Goal: Answer question/provide support

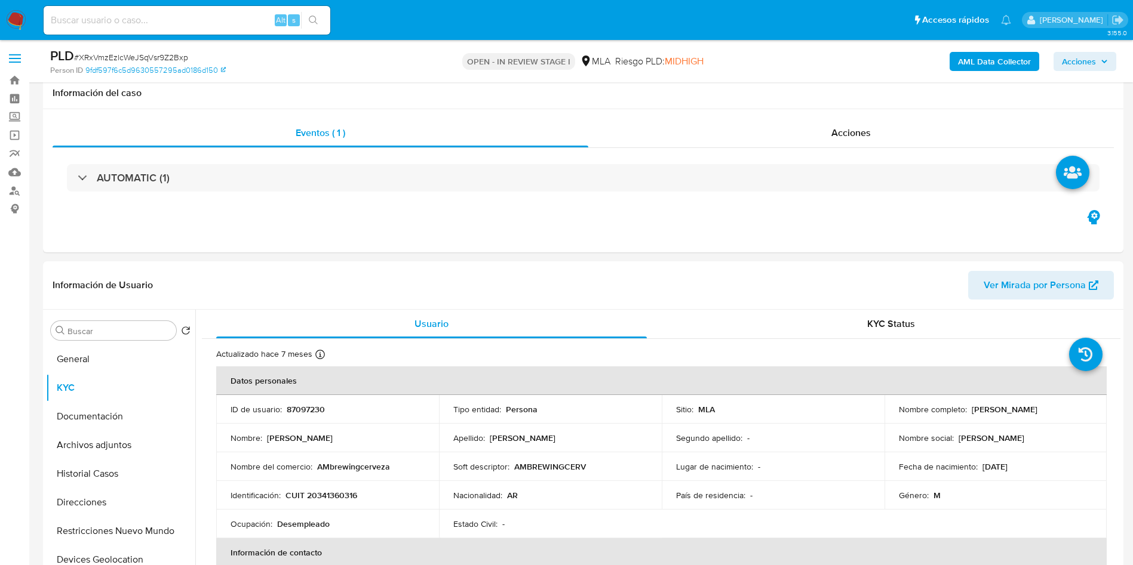
select select "10"
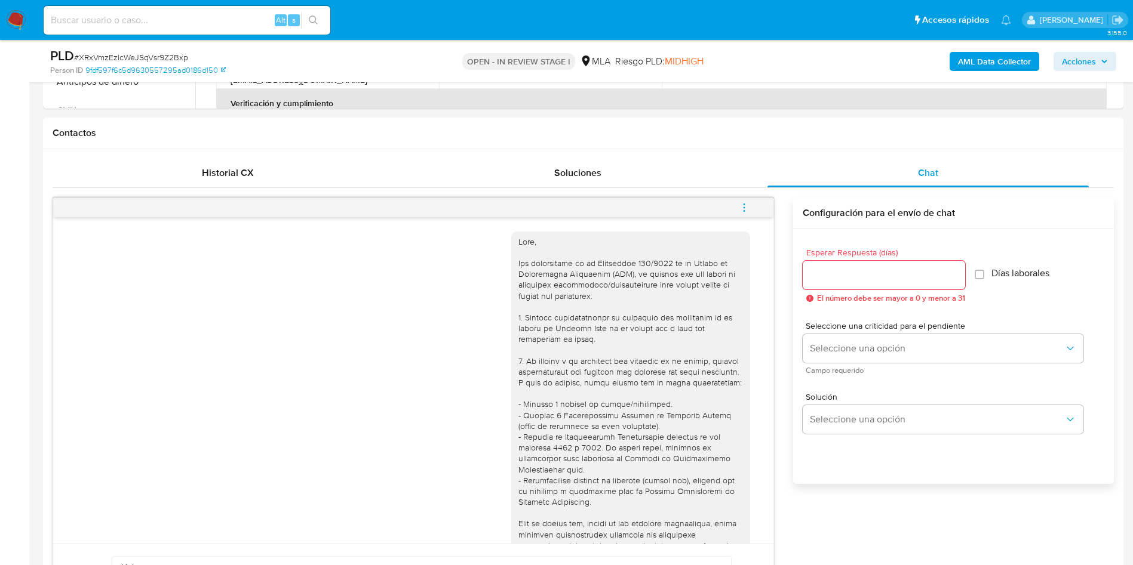
scroll to position [269, 0]
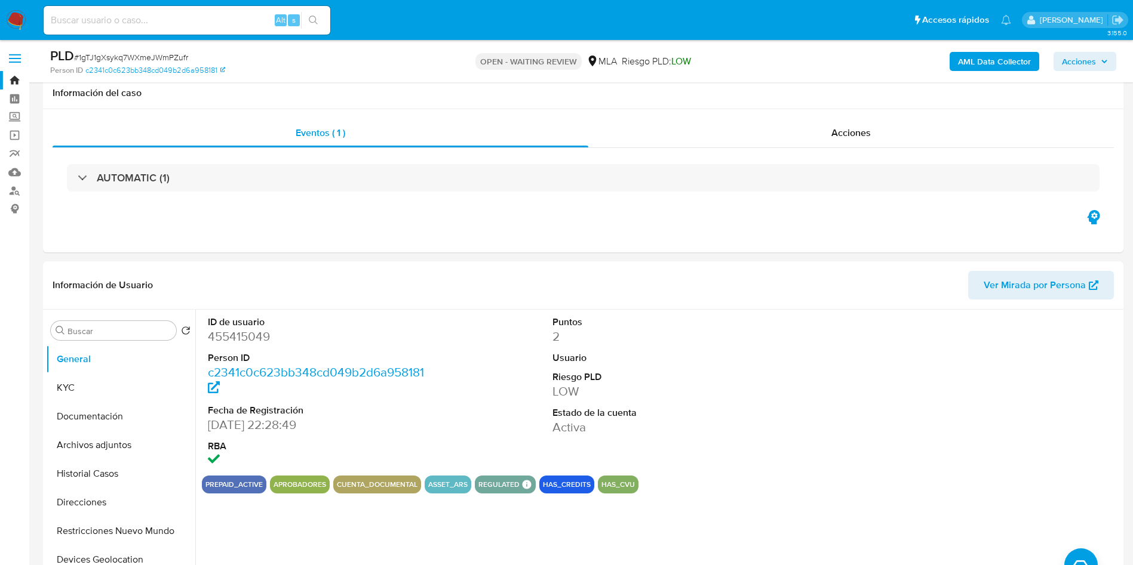
select select "10"
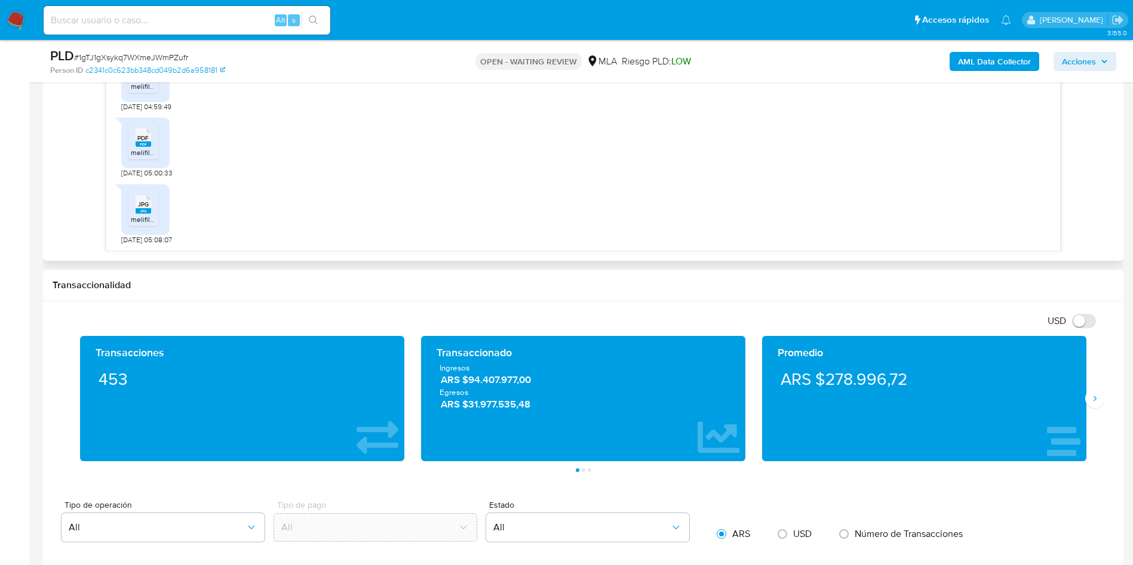
scroll to position [634, 0]
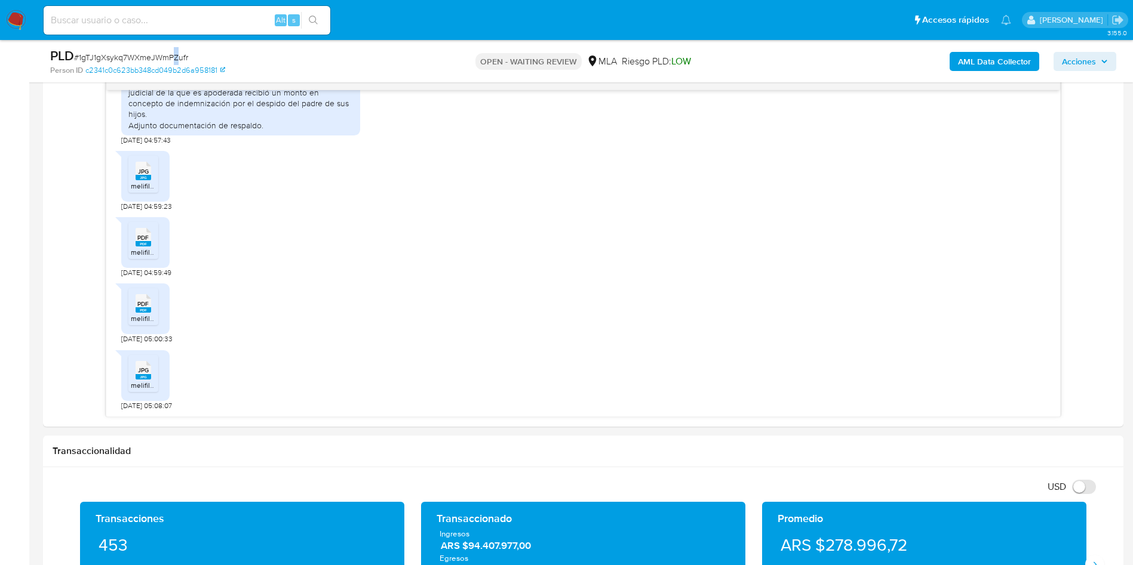
click at [176, 53] on span "# 1gTJ1gXsykq7WXmeJWmPZufr" at bounding box center [131, 57] width 114 height 12
copy span "Z"
click at [176, 52] on span "# 1gTJ1gXsykq7WXmeJWmPZufr" at bounding box center [131, 57] width 114 height 12
copy div "PLD # 1gTJ1gXsykq7WXmeJWmPZufr"
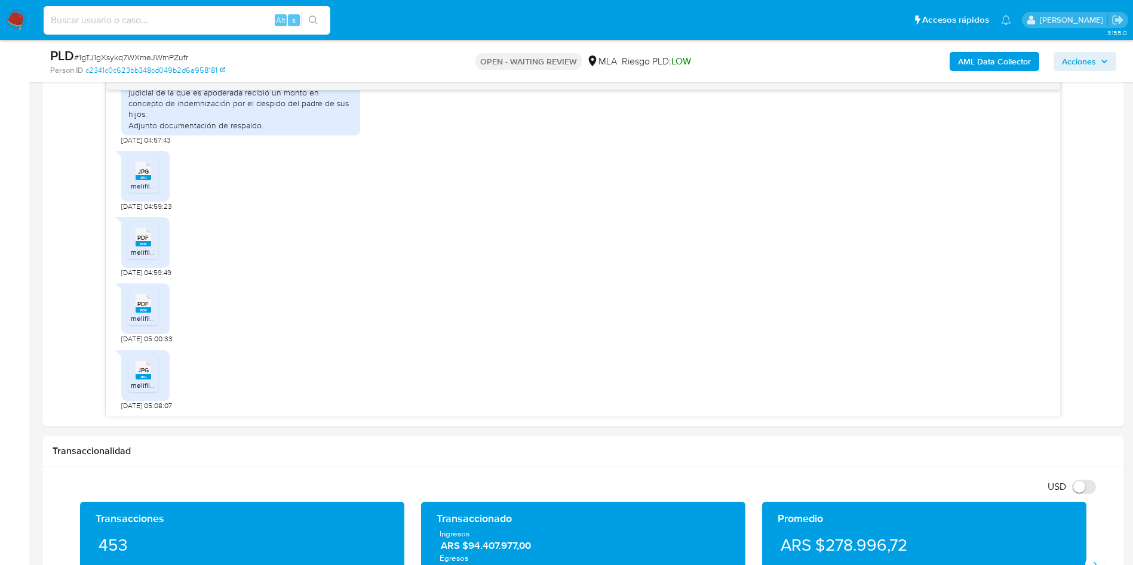
click at [210, 20] on input at bounding box center [187, 21] width 287 height 16
paste input "PLD#1gTJ1gXsykq7WXmeJWmPZufr"
type input "PLD#1gTJ1gXsykq7WXmeJWmPZufr"
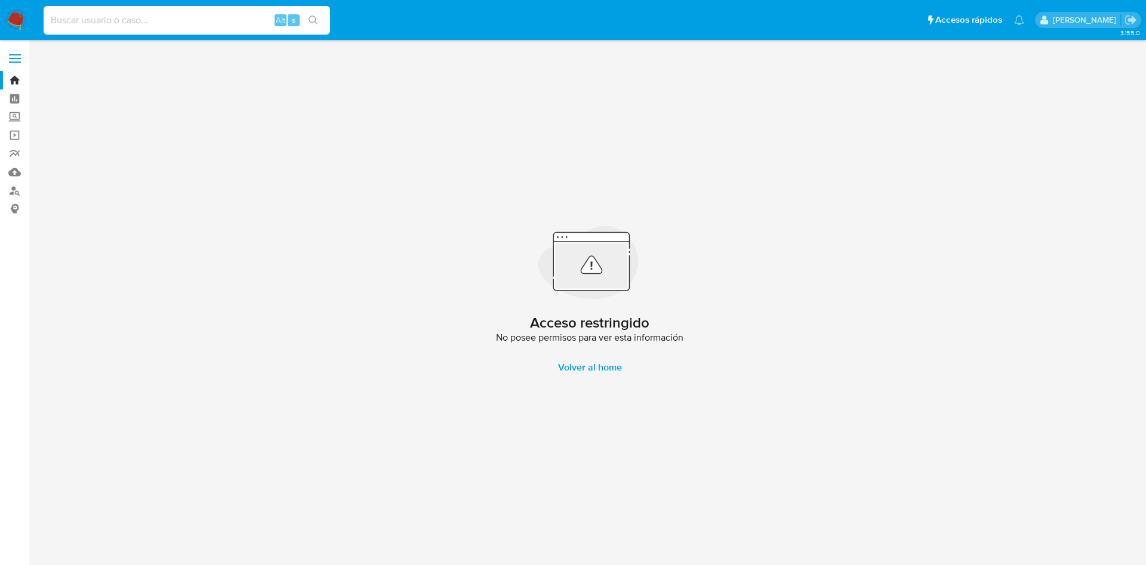
click at [83, 21] on input at bounding box center [187, 21] width 287 height 16
paste input "PLD#1gTJ1gXsykq7WXmeJWmPZufr"
drag, startPoint x: 76, startPoint y: 19, endPoint x: 0, endPoint y: -2, distance: 79.4
click at [0, 0] on html "Pausado Ver notificaciones PLD#1gTJ1gXsykq7WXmeJWmPZufr Alt s Accesos rápidos P…" at bounding box center [573, 282] width 1146 height 565
type input "1gTJ1gXsykq7WXmeJWmPZufr"
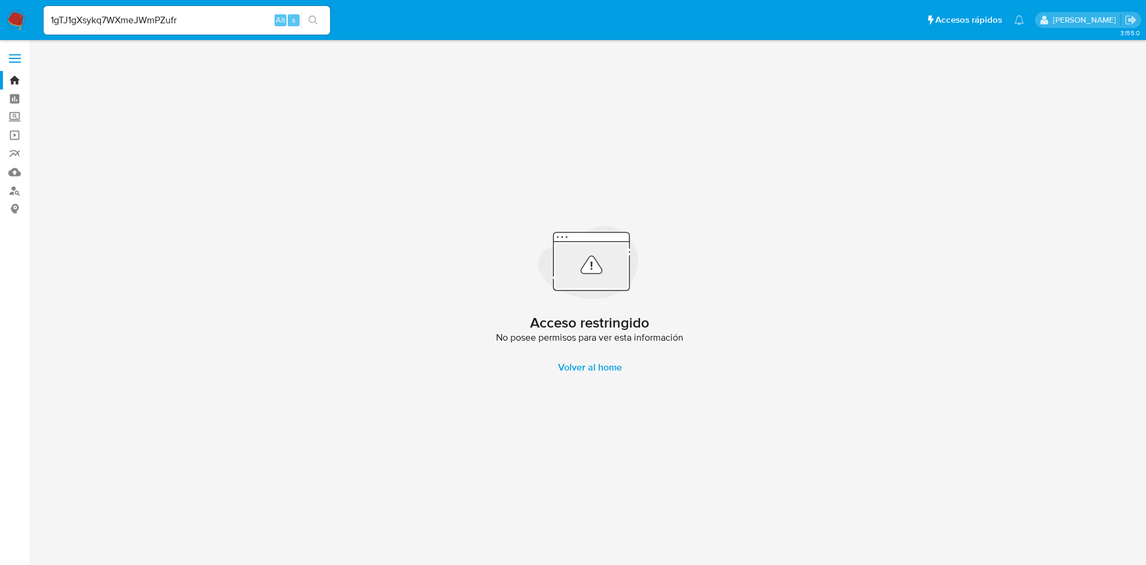
drag, startPoint x: 201, startPoint y: 29, endPoint x: 145, endPoint y: 16, distance: 56.9
click at [199, 28] on div "1gTJ1gXsykq7WXmeJWmPZufr Alt s" at bounding box center [187, 20] width 287 height 29
click at [187, 11] on div "1gTJ1gXsykq7WXmeJWmPZufr Alt s" at bounding box center [187, 20] width 287 height 29
click at [185, 15] on input "1gTJ1gXsykq7WXmeJWmPZufr" at bounding box center [187, 21] width 287 height 16
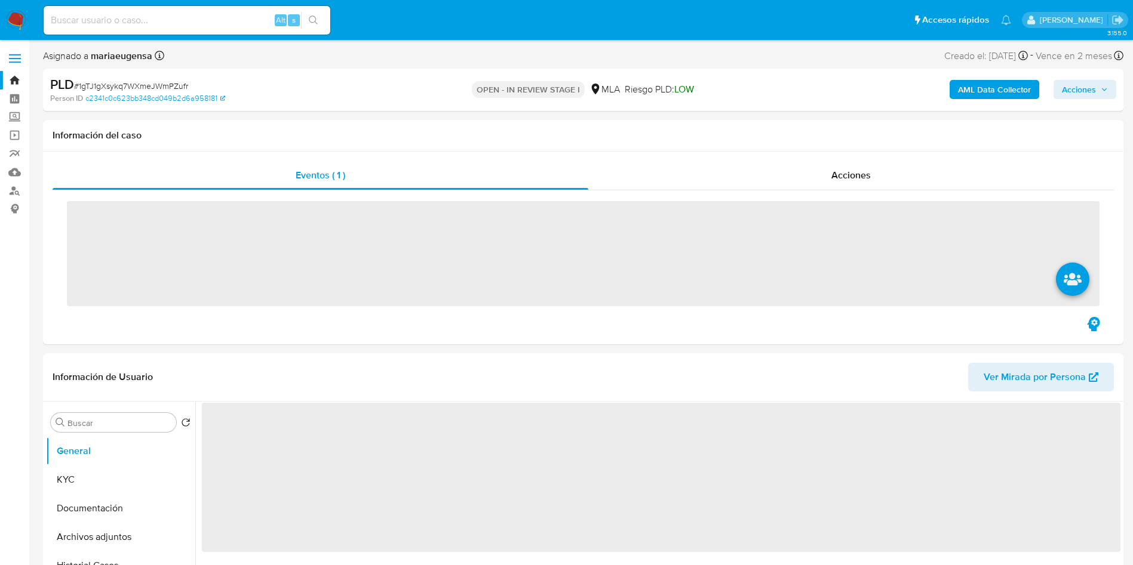
click at [194, 19] on input at bounding box center [187, 21] width 287 height 16
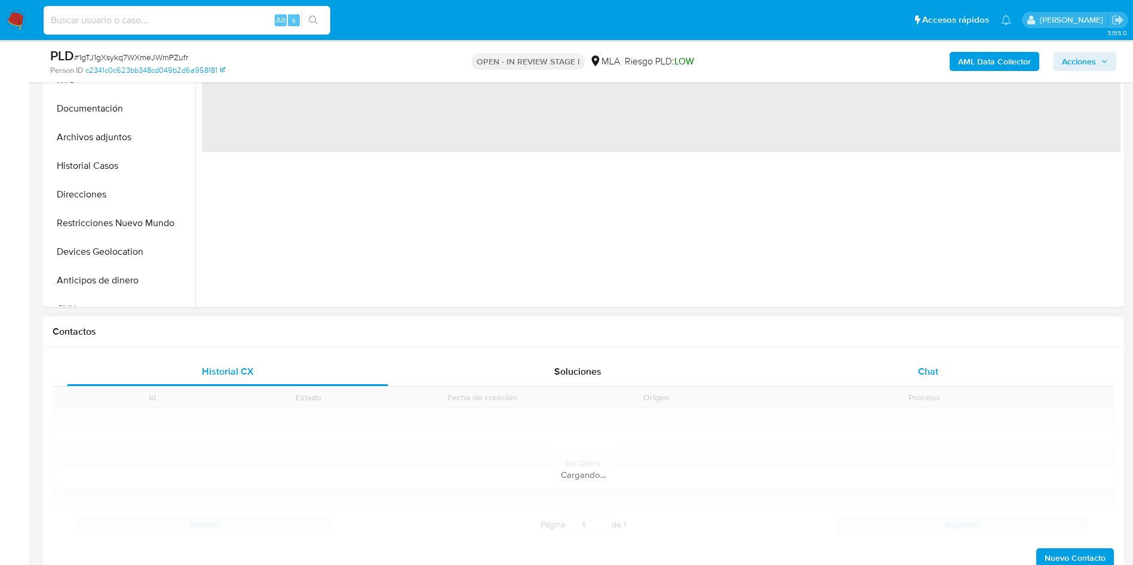
scroll to position [358, 0]
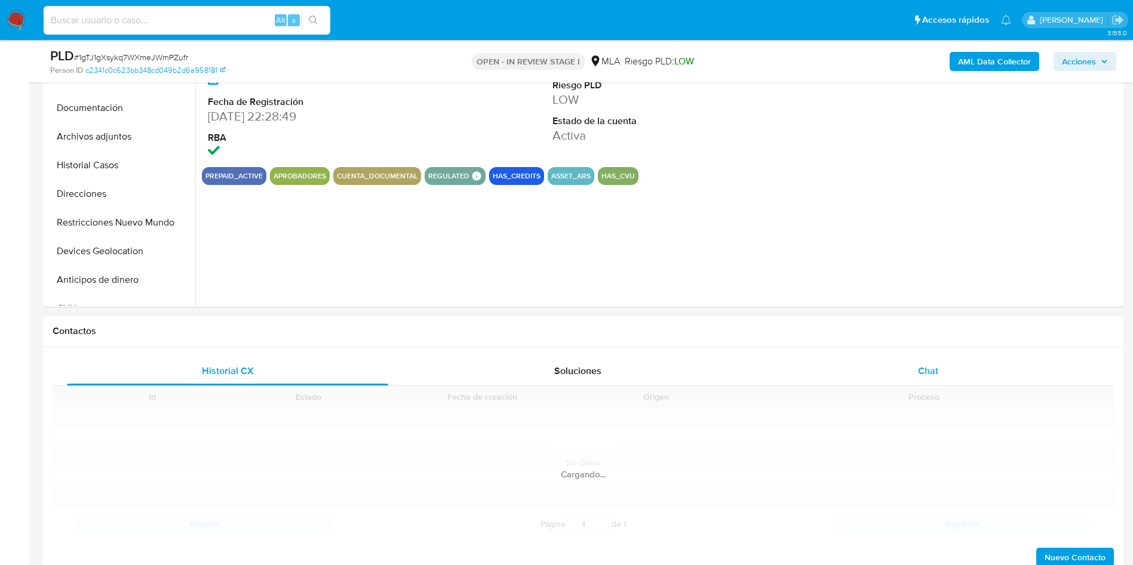
click at [936, 365] on div "Historial CX Soluciones Chat Id Estado Fecha de creación Origen Proceso Anterio…" at bounding box center [583, 462] width 1061 height 211
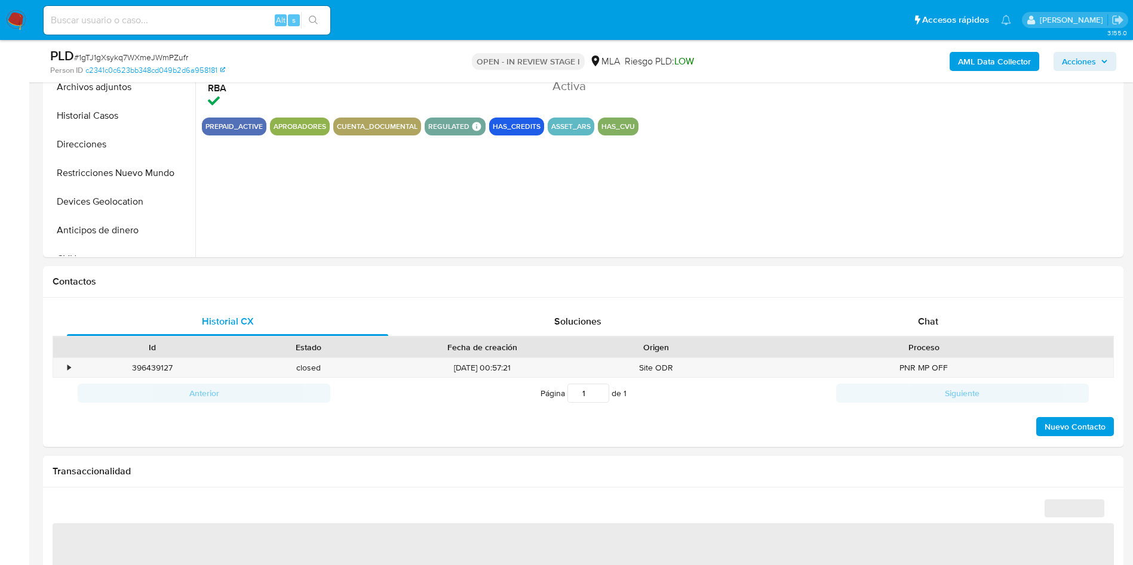
select select "10"
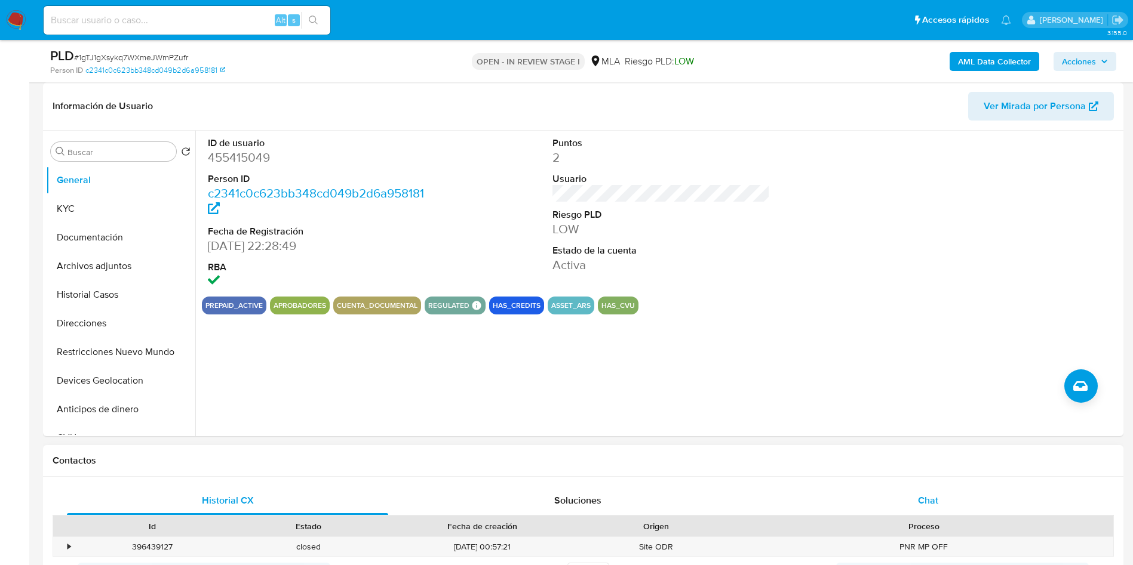
scroll to position [0, 0]
drag, startPoint x: 926, startPoint y: 505, endPoint x: 924, endPoint y: 499, distance: 6.2
click at [926, 504] on span "Chat" at bounding box center [928, 501] width 20 height 14
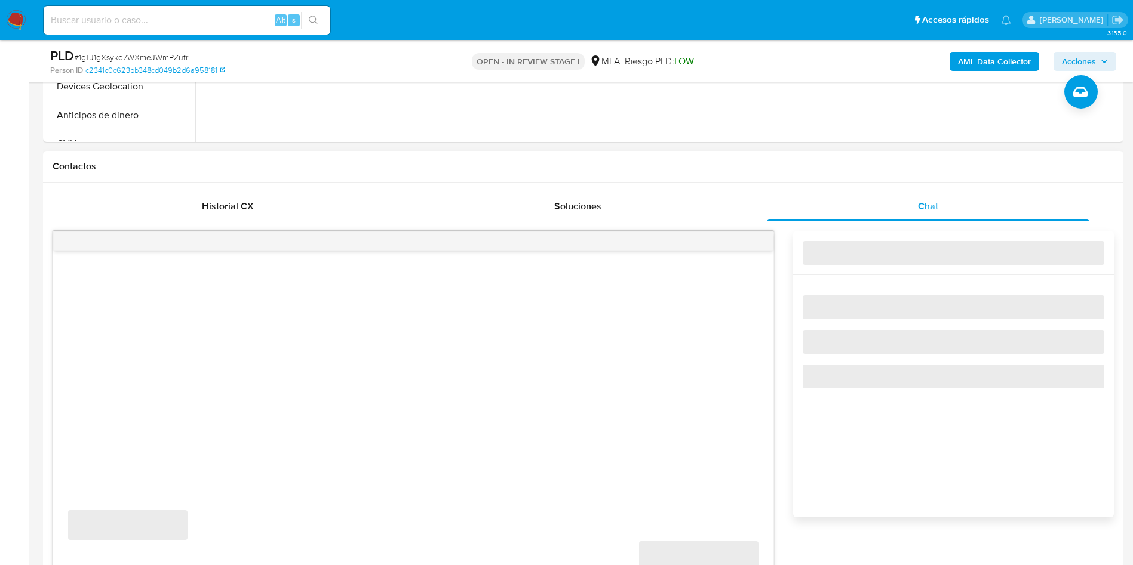
scroll to position [537, 0]
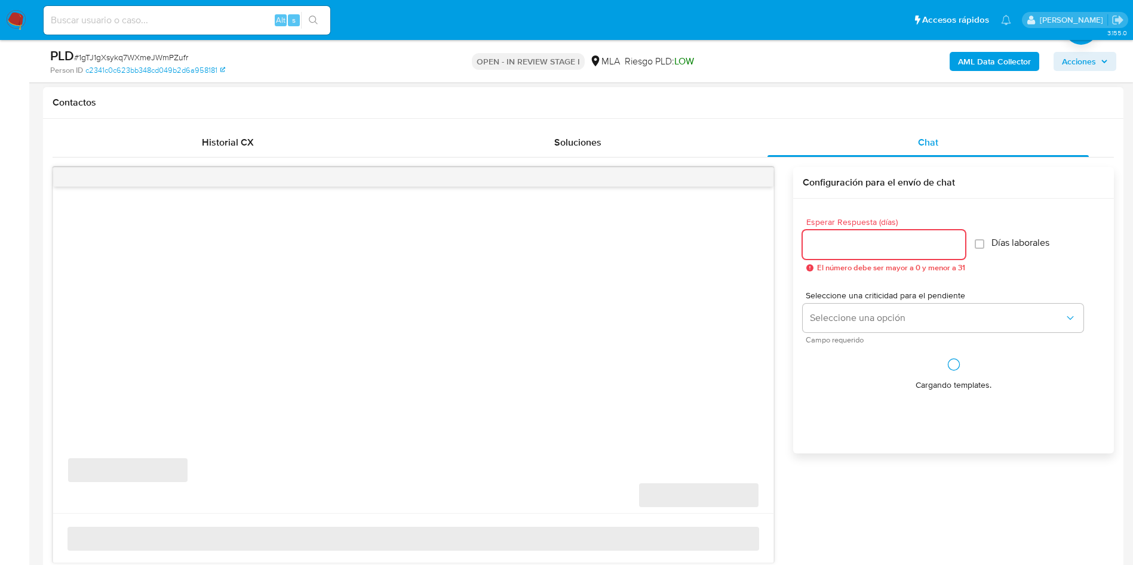
click at [849, 243] on input "Esperar Respuesta (días)" at bounding box center [883, 245] width 162 height 16
type input "1"
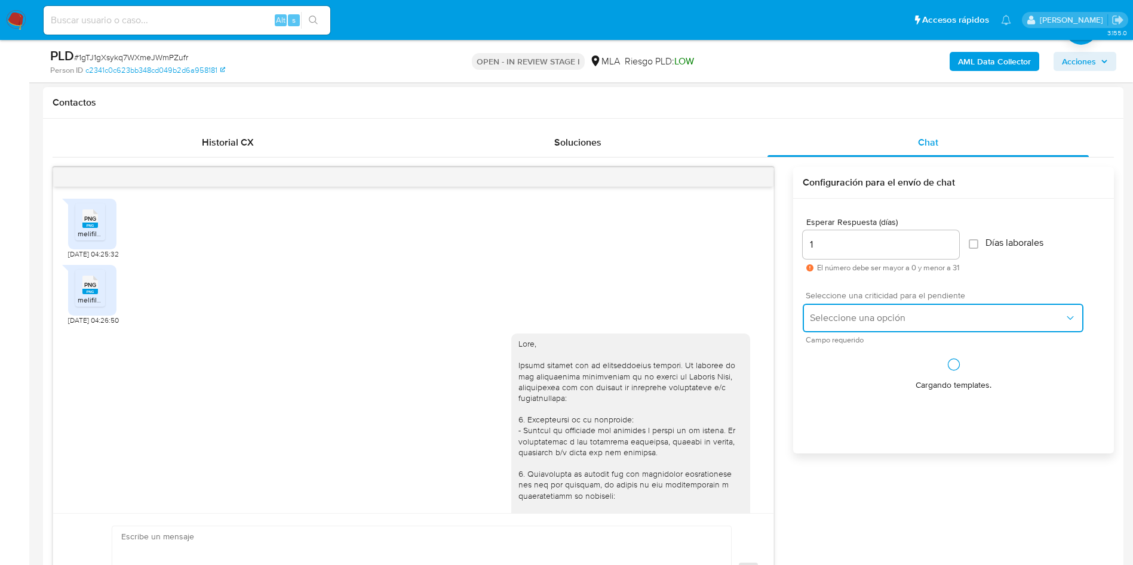
click at [829, 324] on span "Seleccione una opción" at bounding box center [937, 318] width 254 height 12
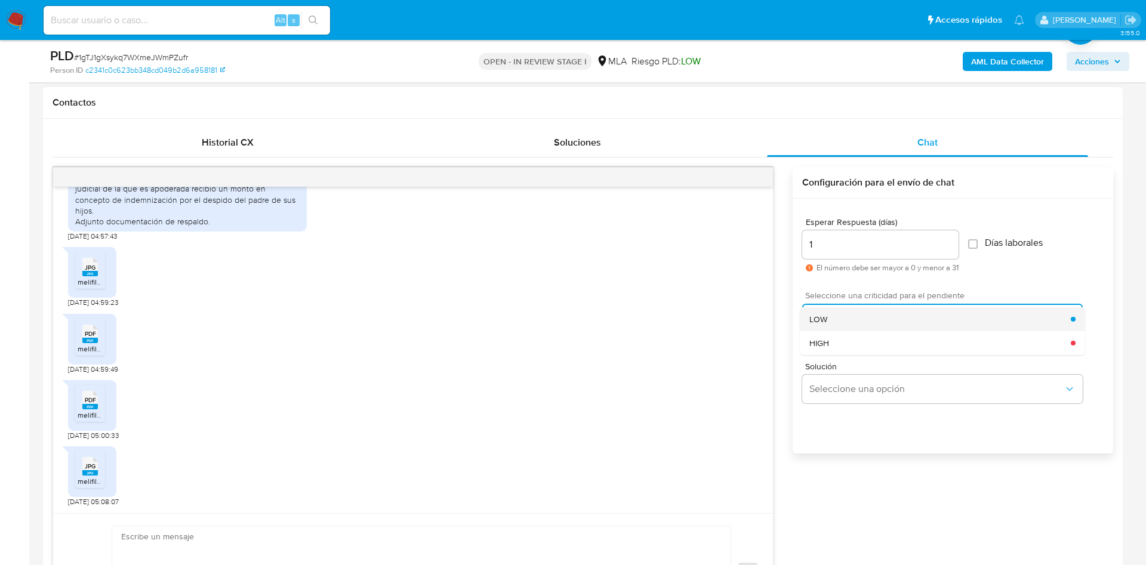
click at [833, 315] on div "LOW" at bounding box center [940, 319] width 261 height 24
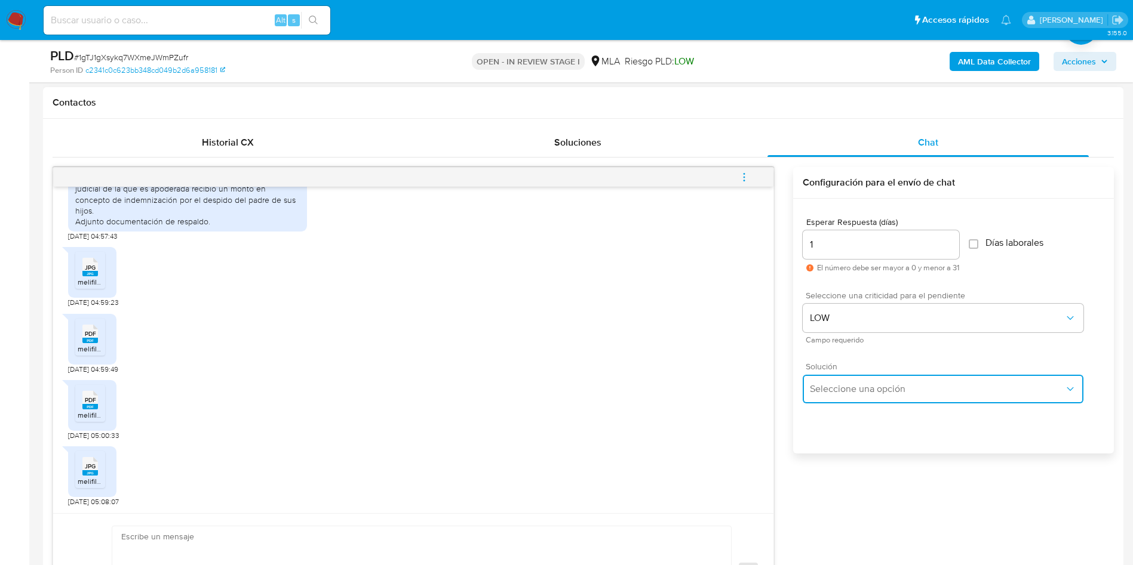
click at [838, 396] on button "Seleccione una opción" at bounding box center [942, 389] width 281 height 29
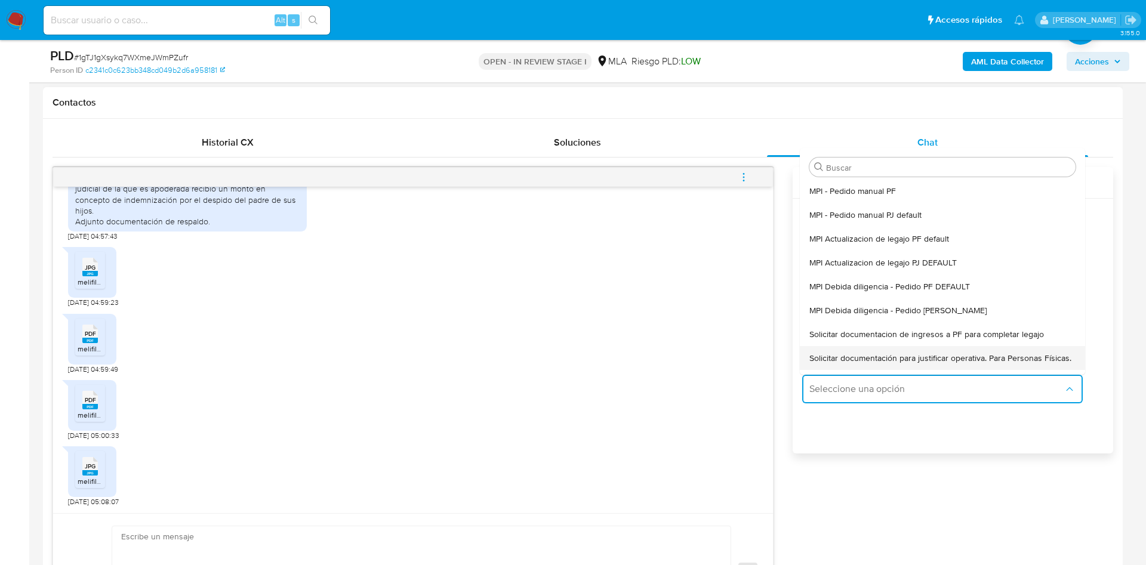
click at [845, 359] on span "Solicitar documentación para justificar operativa. Para Personas Físicas." at bounding box center [941, 358] width 262 height 11
type textarea "Hola,En función de las operaciones registradas en tu cuenta de Mercado Pago, ne…"
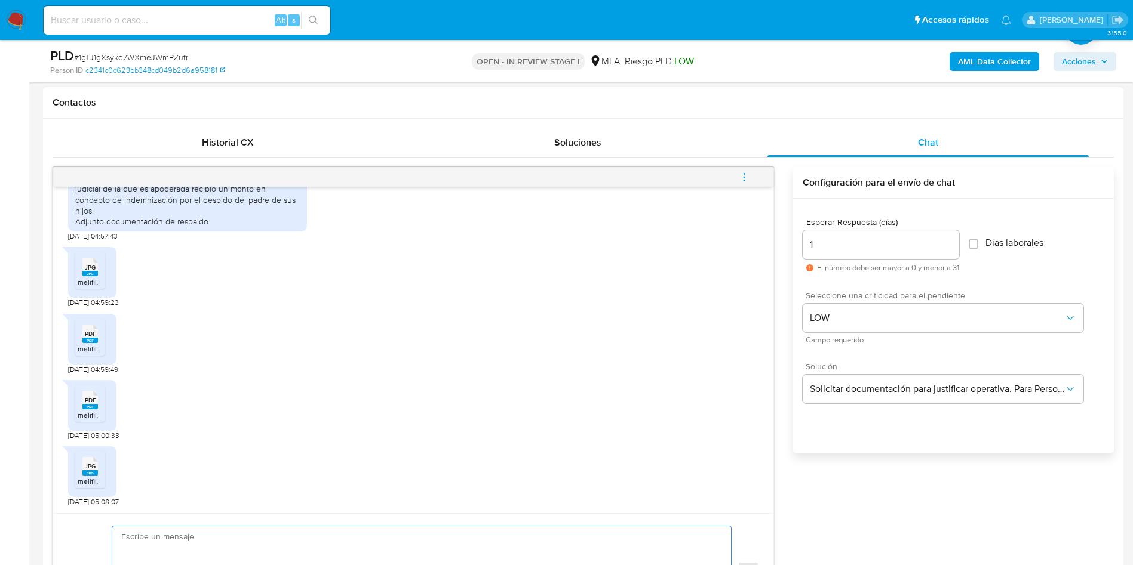
paste textarea "Hola Muchas gracias por tu respuesta. Con relación a la misma por favor te soli…"
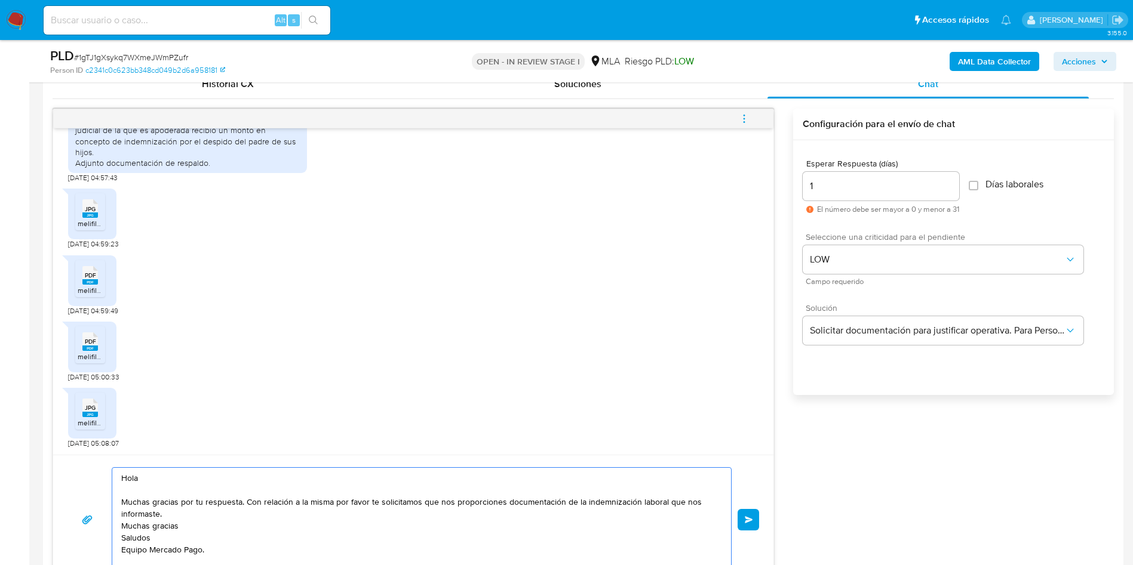
scroll to position [598, 0]
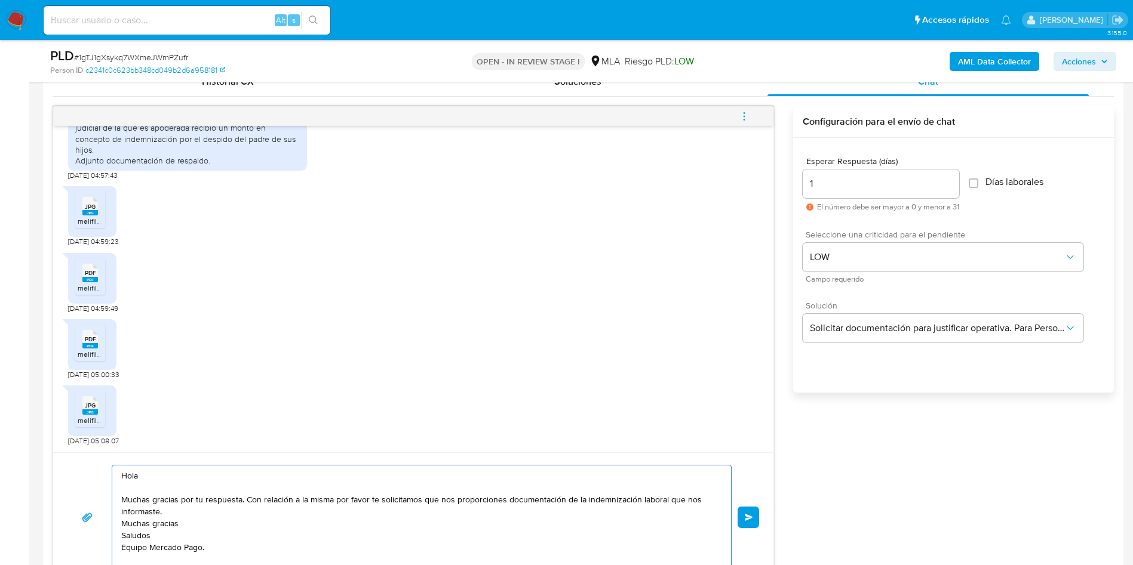
click at [206, 509] on textarea "Hola Muchas gracias por tu respuesta. Con relación a la misma por favor te soli…" at bounding box center [418, 518] width 595 height 104
click at [238, 503] on textarea "Hola Muchas gracias por tu respuesta. Con relación a la misma por favor te soli…" at bounding box center [418, 524] width 595 height 116
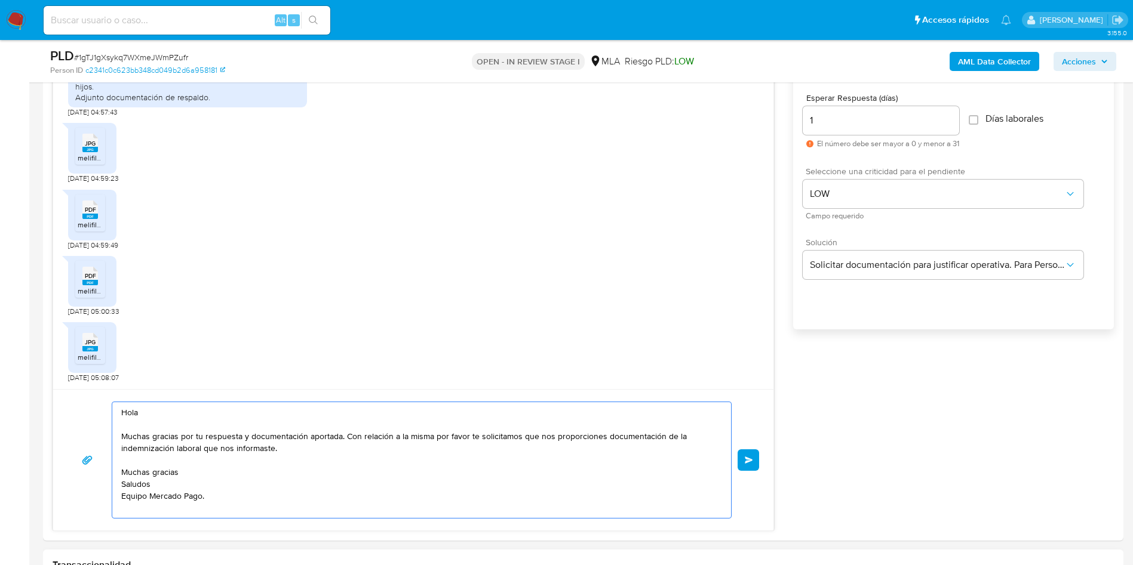
scroll to position [688, 0]
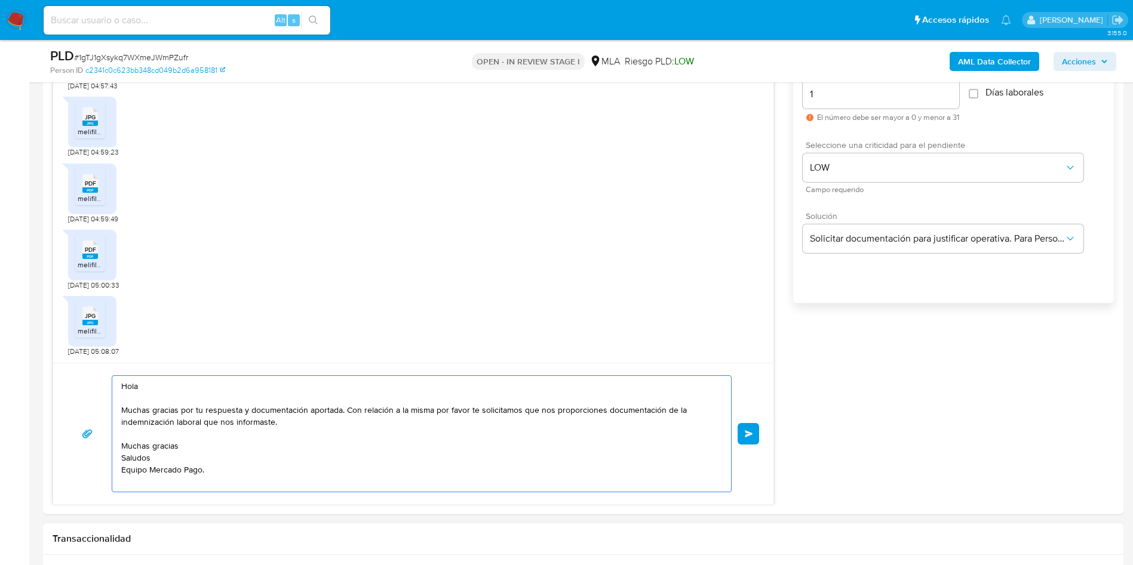
click at [187, 450] on textarea "Hola Muchas gracias por tu respuesta y documentación aportada. Con relación a l…" at bounding box center [418, 434] width 595 height 116
click at [156, 475] on textarea "Hola Muchas gracias por tu respuesta y documentación aportada. Con relación a l…" at bounding box center [418, 435] width 595 height 119
click at [157, 470] on textarea "Hola Muchas gracias por tu respuesta y documentación aportada. Con relación a l…" at bounding box center [418, 435] width 595 height 119
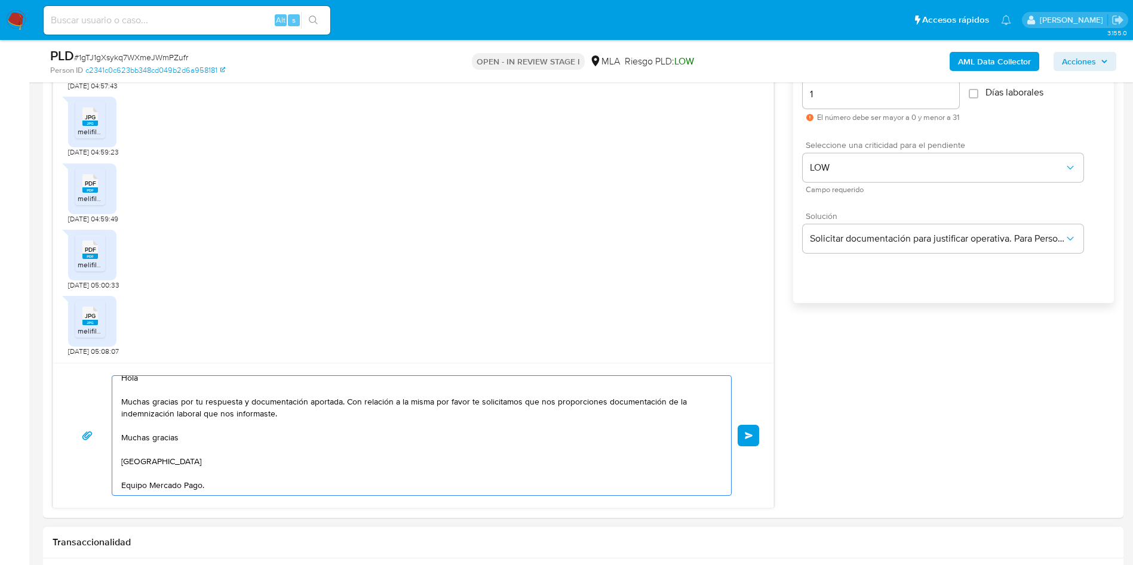
click at [124, 491] on textarea "Hola Muchas gracias por tu respuesta y documentación aportada. Con relación a l…" at bounding box center [418, 435] width 595 height 119
click at [157, 452] on textarea "Hola Muchas gracias por tu respuesta y documentación aportada. Con relación a l…" at bounding box center [418, 435] width 595 height 119
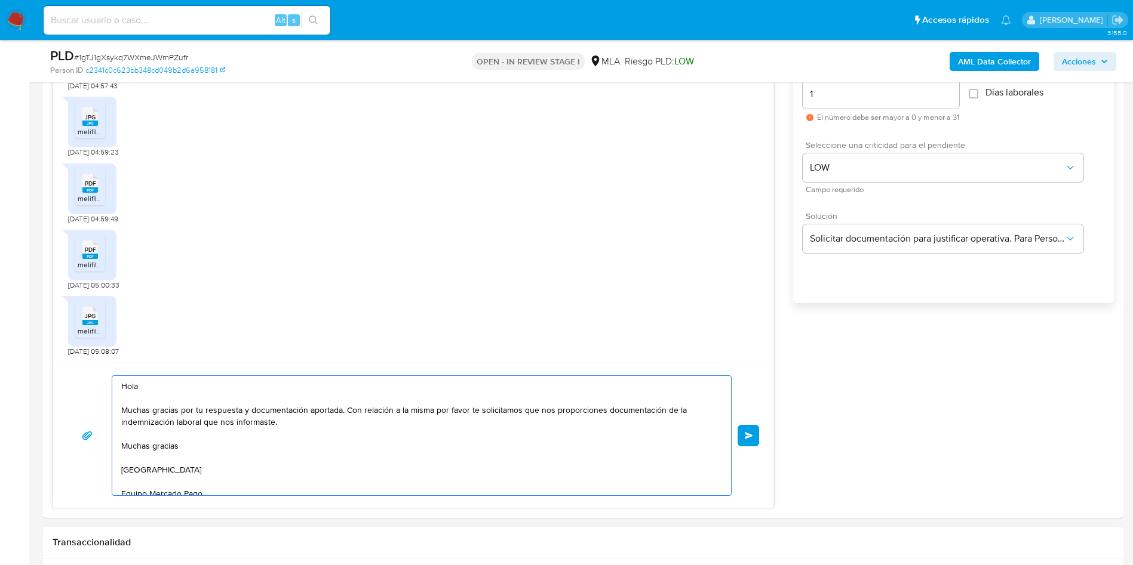
click at [587, 424] on textarea "Hola Muchas gracias por tu respuesta y documentación aportada. Con relación a l…" at bounding box center [418, 435] width 595 height 119
click at [291, 453] on textarea "Hola Muchas gracias por tu respuesta y documentación aportada. Con relación a l…" at bounding box center [418, 435] width 595 height 119
type textarea "Hola Muchas gracias por tu respuesta y documentación aportada. Con relación a l…"
click at [752, 434] on span "Enviar" at bounding box center [748, 435] width 8 height 7
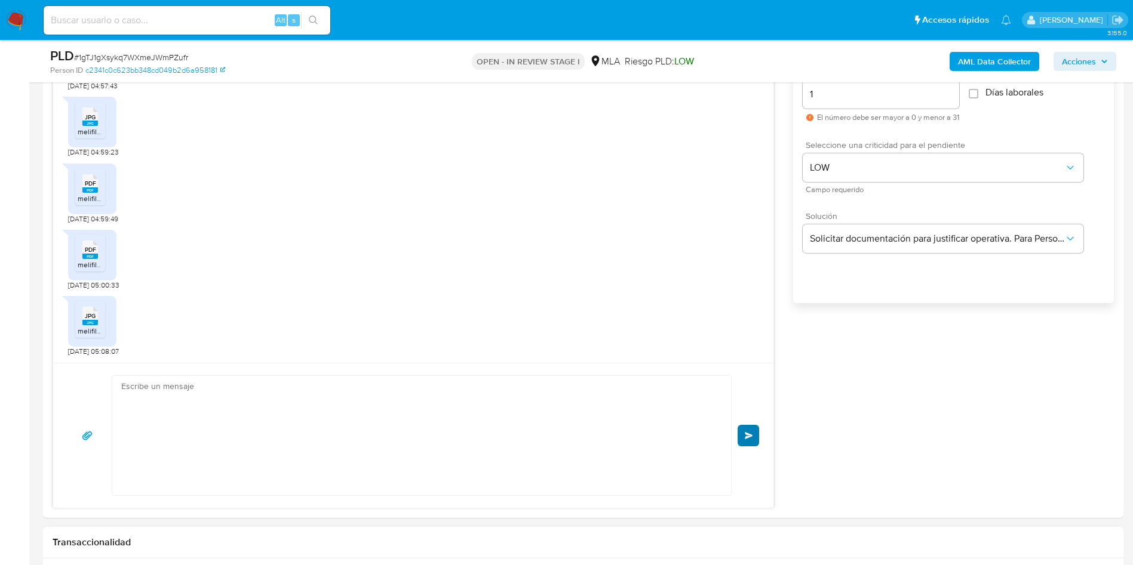
scroll to position [1030, 0]
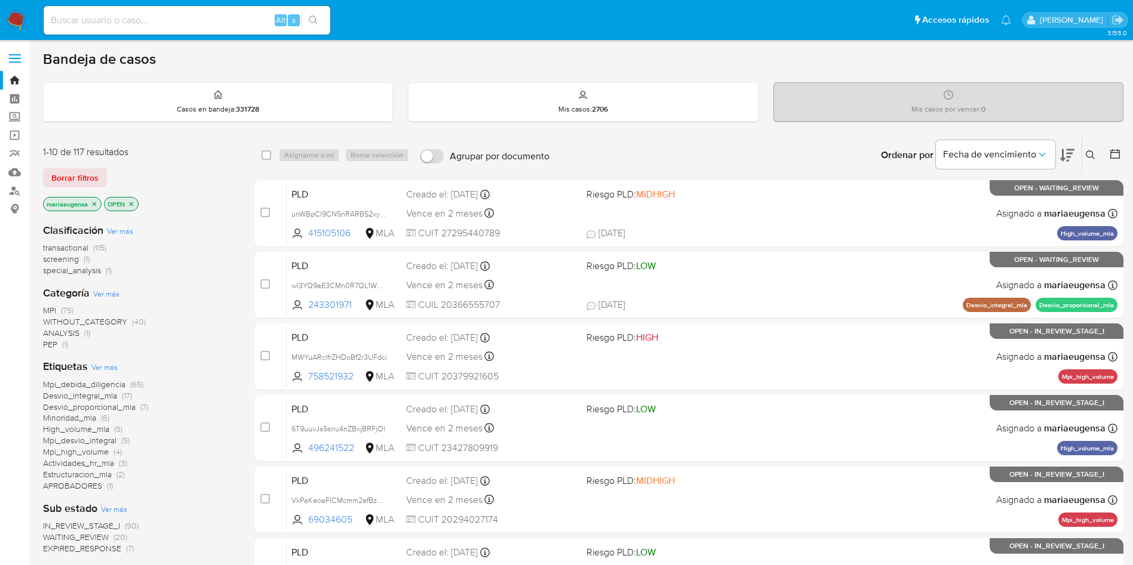
click at [1090, 150] on icon at bounding box center [1089, 154] width 9 height 9
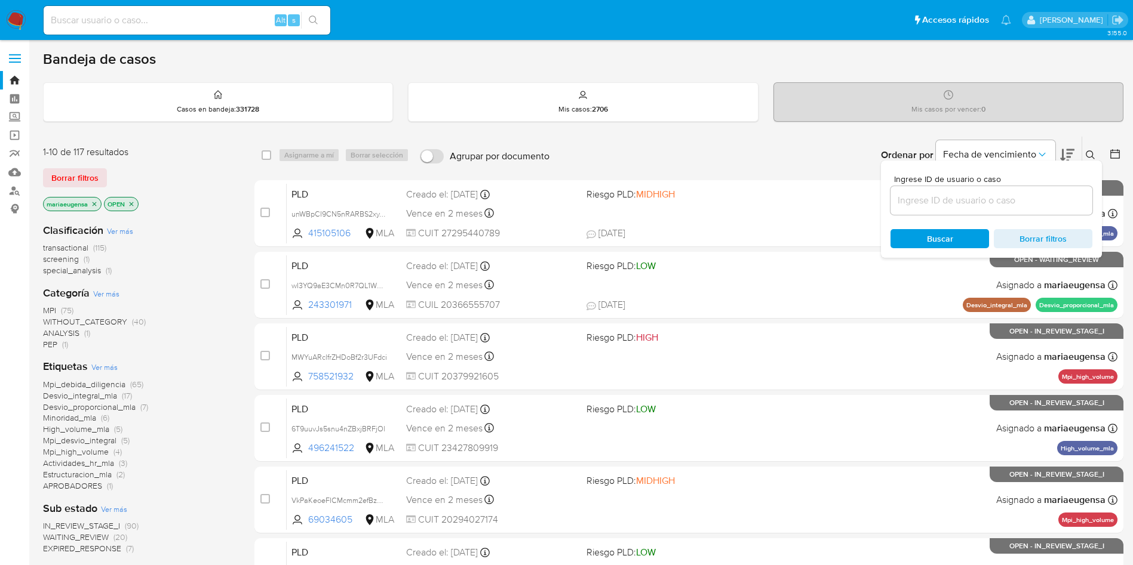
click at [1016, 207] on input at bounding box center [991, 201] width 202 height 16
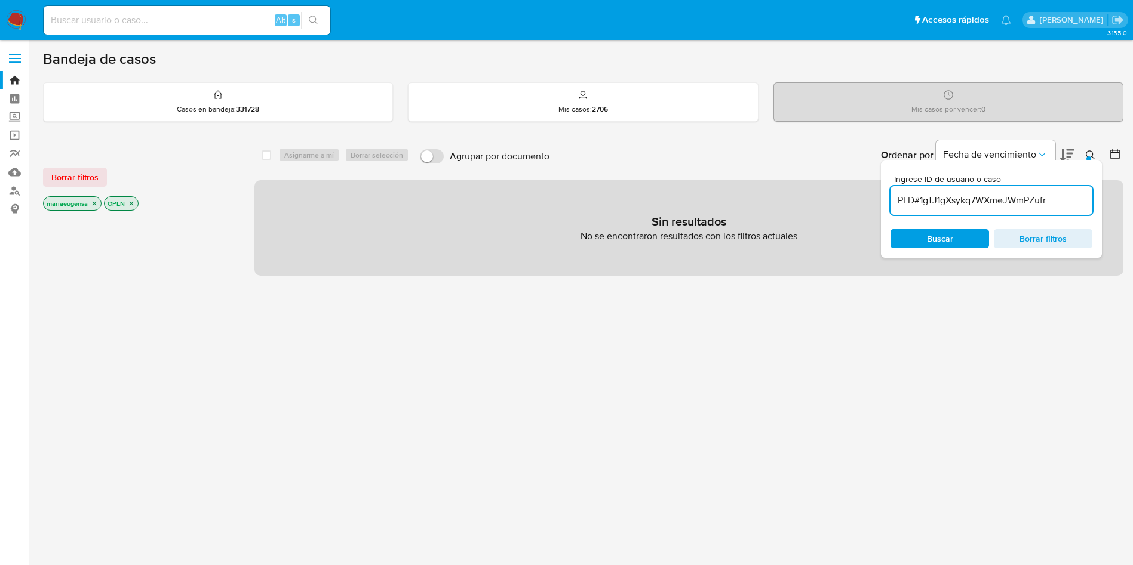
drag, startPoint x: 918, startPoint y: 202, endPoint x: 809, endPoint y: 205, distance: 108.7
click at [809, 205] on div "select-all-cases-checkbox Asignarme a mí Borrar selección Agrupar por documento…" at bounding box center [688, 206] width 869 height 140
type input "1gTJ1gXsykq7WXmeJWmPZufr"
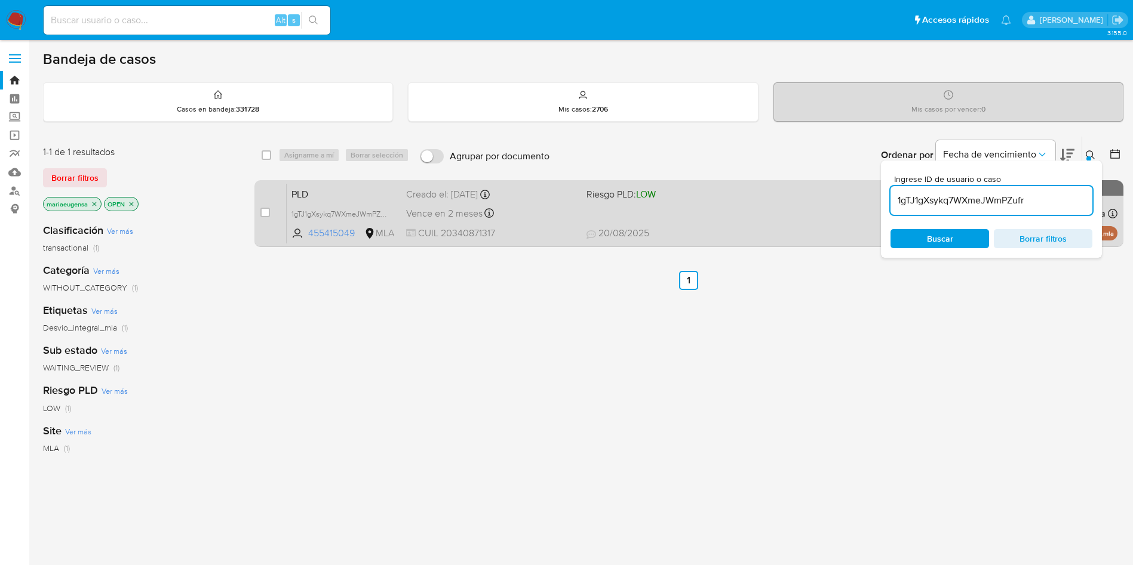
click at [270, 214] on div "case-item-checkbox No es posible asignar el caso" at bounding box center [273, 213] width 26 height 60
click at [267, 211] on input "checkbox" at bounding box center [265, 213] width 10 height 10
checkbox input "true"
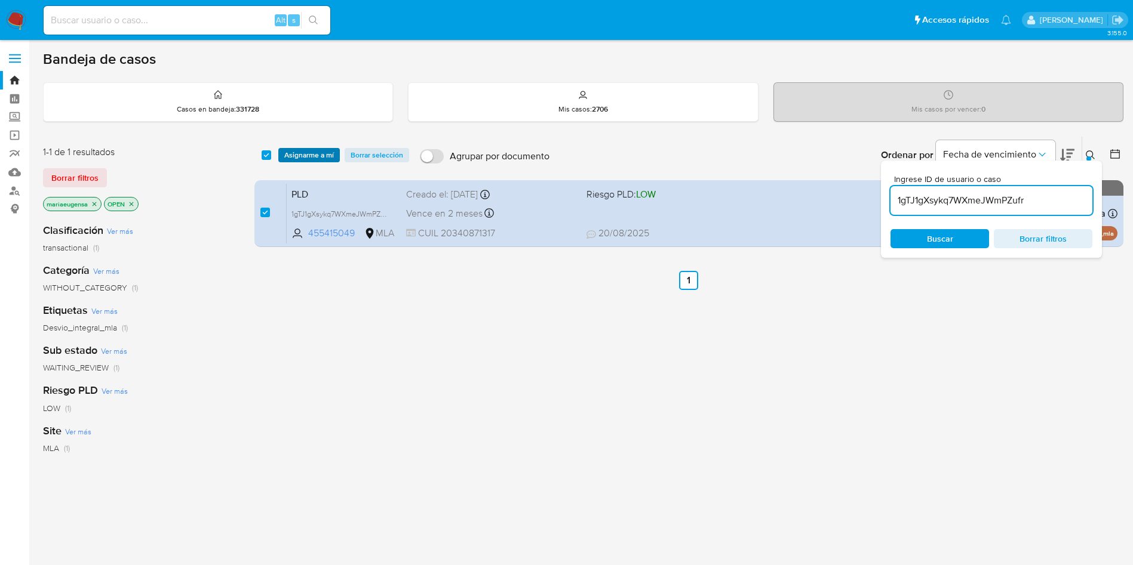
click at [307, 158] on span "Asignarme a mí" at bounding box center [309, 155] width 50 height 12
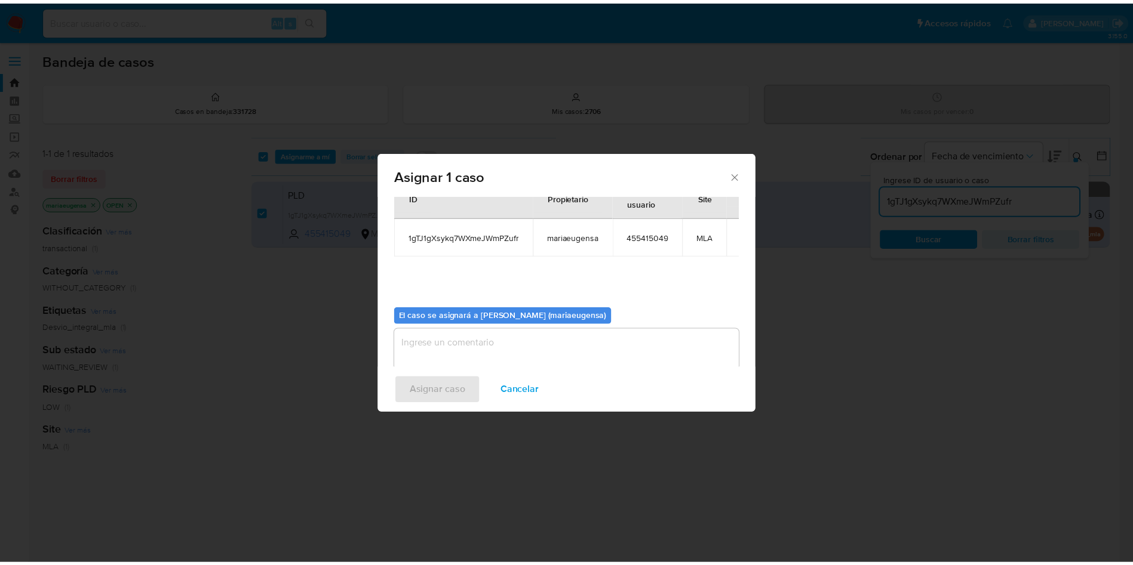
scroll to position [62, 0]
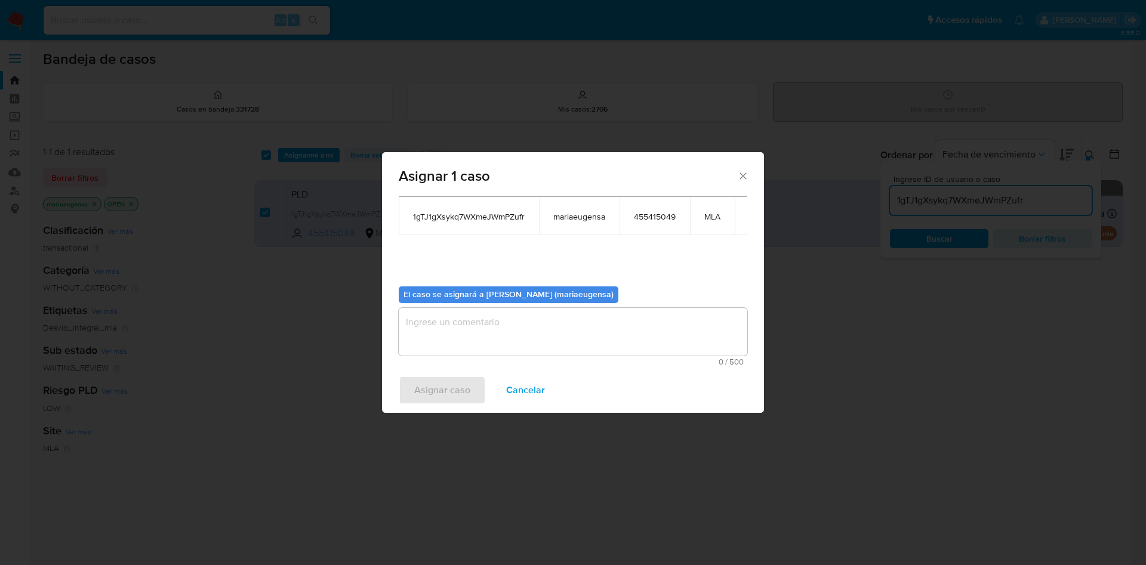
click at [490, 320] on textarea "assign-modal" at bounding box center [573, 332] width 349 height 48
click at [452, 377] on span "Asignar caso" at bounding box center [442, 390] width 56 height 26
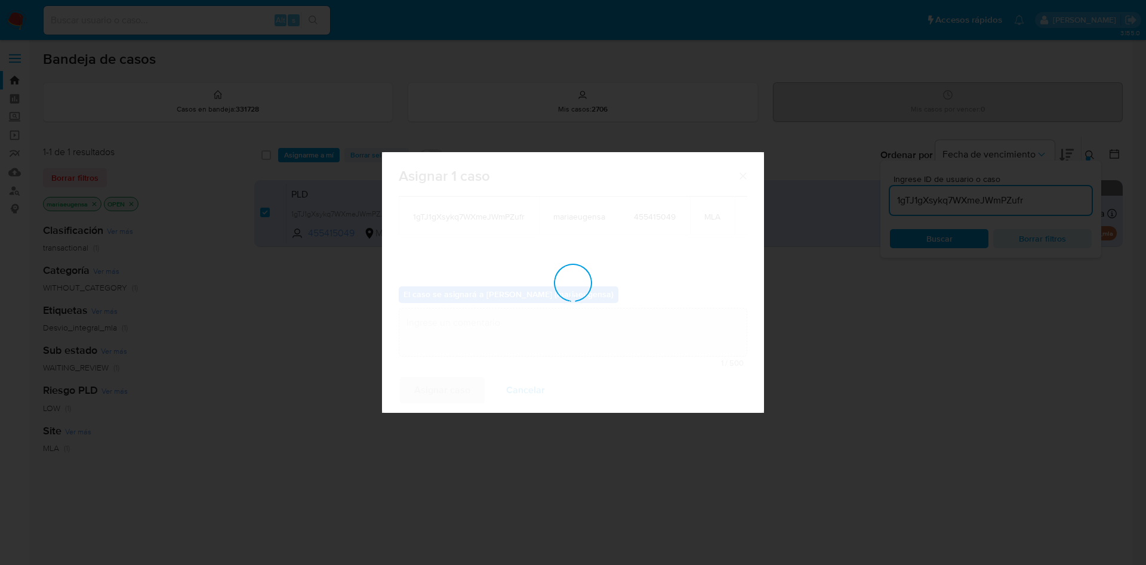
checkbox input "false"
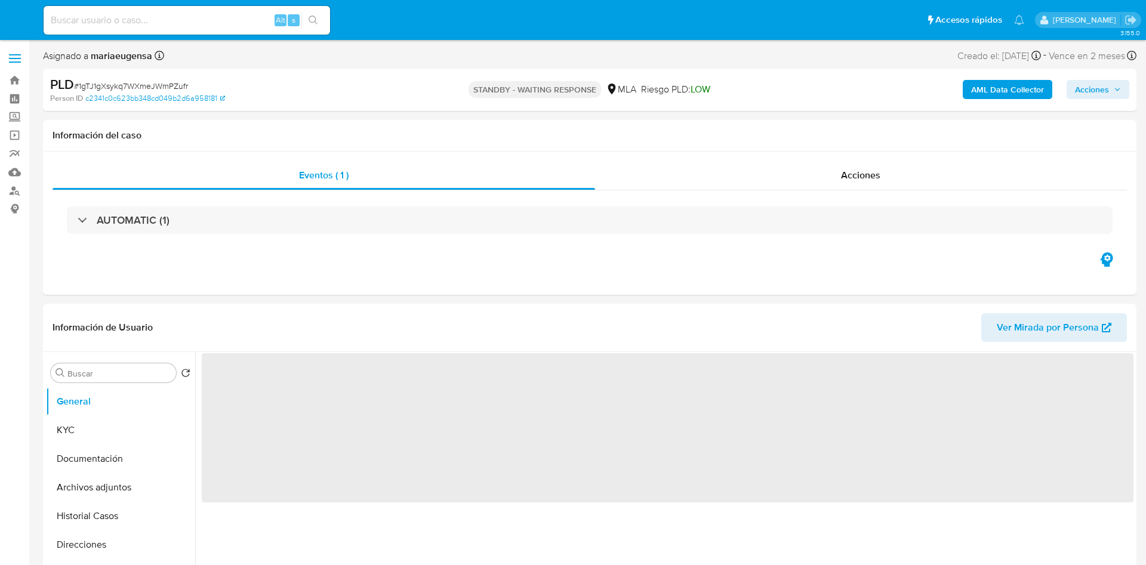
select select "10"
